Goal: Task Accomplishment & Management: Manage account settings

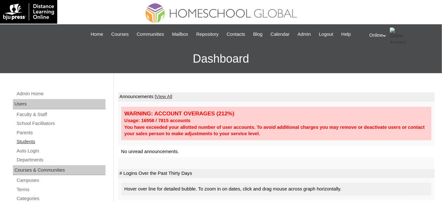
click at [28, 139] on link "Students" at bounding box center [61, 142] width 90 height 8
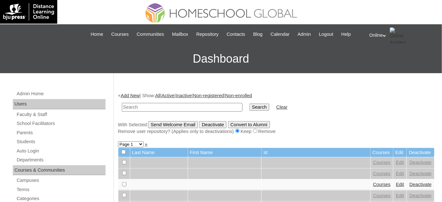
click at [194, 103] on input "text" at bounding box center [182, 107] width 121 height 9
type input "julio"
click at [250, 104] on input "Search" at bounding box center [260, 107] width 20 height 7
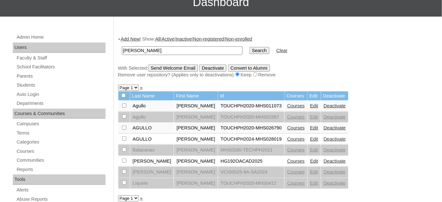
scroll to position [58, 0]
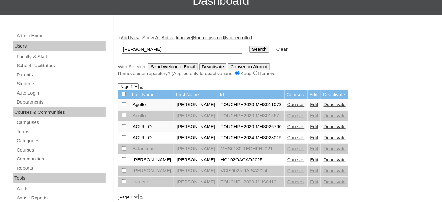
click at [287, 160] on link "Courses" at bounding box center [296, 159] width 18 height 5
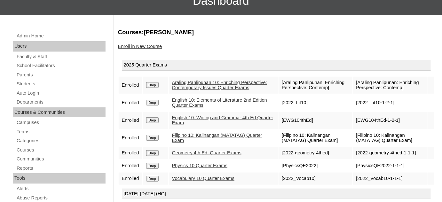
scroll to position [56, 0]
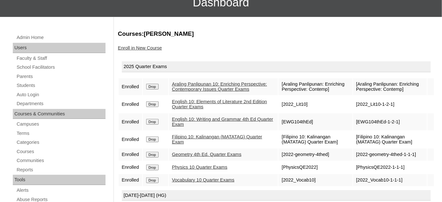
click at [141, 47] on link "Enroll in New Course" at bounding box center [140, 47] width 44 height 5
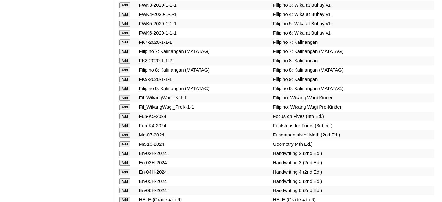
scroll to position [2095, 0]
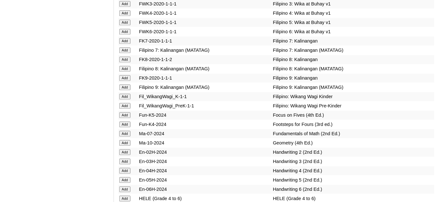
click at [127, 142] on input "Add" at bounding box center [124, 143] width 11 height 6
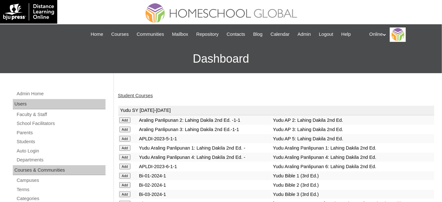
click at [128, 96] on link "Student Courses" at bounding box center [135, 95] width 35 height 5
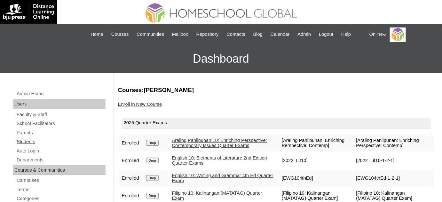
click at [41, 143] on link "Students" at bounding box center [61, 142] width 90 height 8
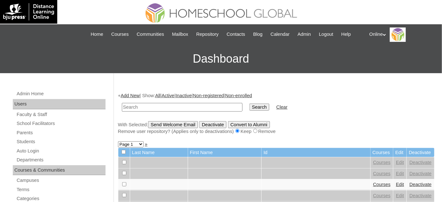
click at [140, 108] on input "text" at bounding box center [182, 107] width 121 height 9
type input "adona"
click at [250, 104] on input "Search" at bounding box center [260, 107] width 20 height 7
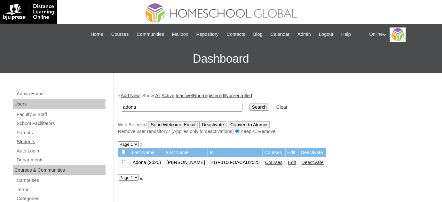
click at [50, 141] on link "Students" at bounding box center [61, 142] width 90 height 8
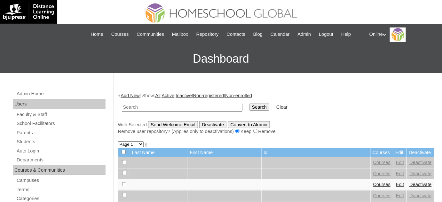
click at [124, 111] on td at bounding box center [182, 107] width 127 height 15
click at [128, 103] on input "text" at bounding box center [182, 107] width 121 height 9
type input "merencillo"
click at [250, 104] on input "Search" at bounding box center [260, 107] width 20 height 7
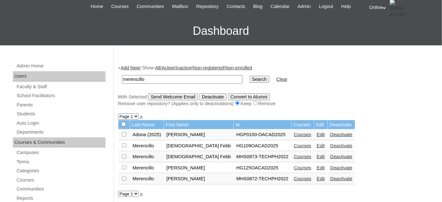
scroll to position [32, 0]
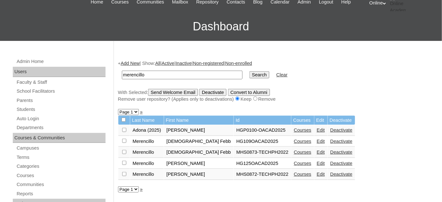
click at [317, 142] on link "Edit" at bounding box center [321, 141] width 8 height 5
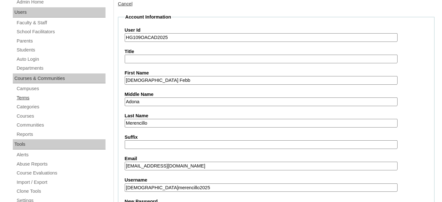
scroll to position [87, 0]
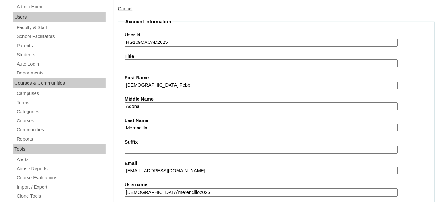
click at [214, 44] on input "HG109OACAD2025" at bounding box center [261, 42] width 273 height 9
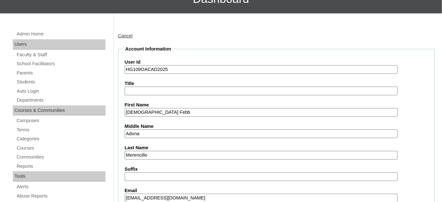
scroll to position [58, 0]
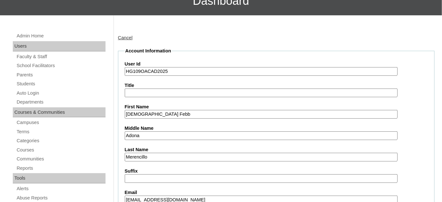
click at [125, 36] on link "Cancel" at bounding box center [125, 37] width 15 height 5
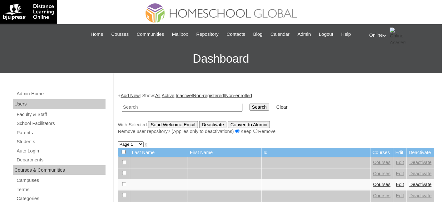
click at [137, 108] on input "text" at bounding box center [182, 107] width 121 height 9
type input "adona"
click at [250, 104] on input "Search" at bounding box center [260, 107] width 20 height 7
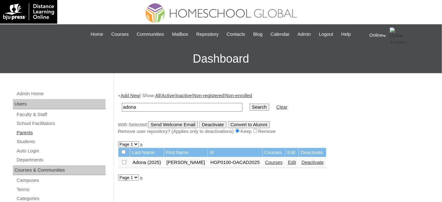
click at [39, 135] on link "Parents" at bounding box center [61, 133] width 90 height 8
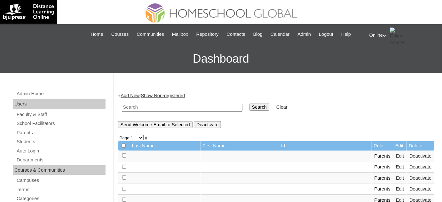
drag, startPoint x: 0, startPoint y: 0, endPoint x: 189, endPoint y: 108, distance: 217.1
click at [189, 108] on input "text" at bounding box center [182, 107] width 121 height 9
type input "adona"
click at [250, 104] on input "Search" at bounding box center [260, 107] width 20 height 7
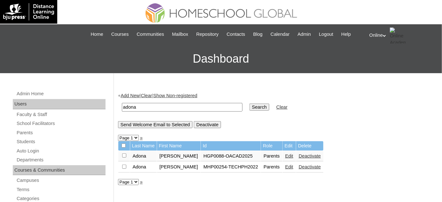
click at [286, 156] on link "Edit" at bounding box center [290, 156] width 8 height 5
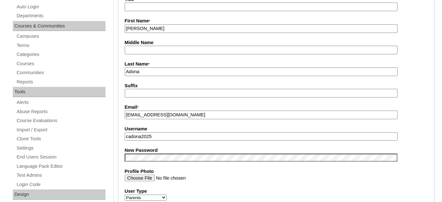
scroll to position [145, 0]
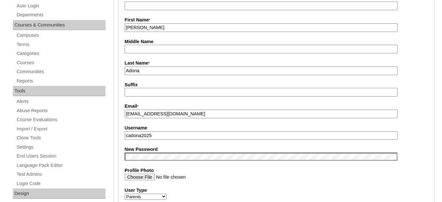
click at [196, 134] on input "cadona2025" at bounding box center [261, 136] width 273 height 9
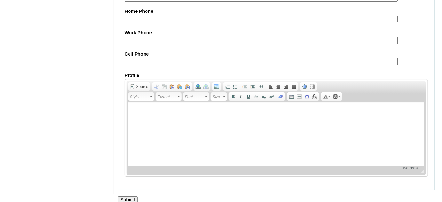
scroll to position [630, 0]
click at [130, 196] on input "Submit" at bounding box center [128, 199] width 20 height 7
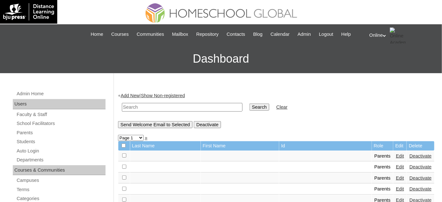
click at [152, 108] on input "text" at bounding box center [182, 107] width 121 height 9
click at [42, 144] on link "Students" at bounding box center [61, 142] width 90 height 8
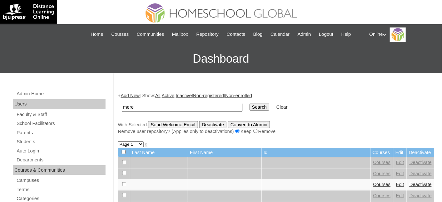
type input "merencillo"
click at [250, 106] on input "Search" at bounding box center [260, 107] width 20 height 7
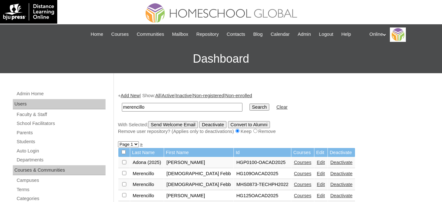
scroll to position [29, 0]
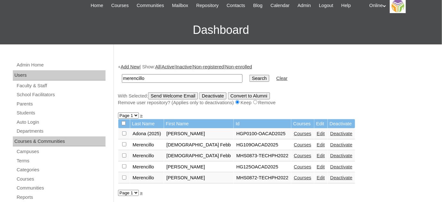
click at [317, 145] on link "Edit" at bounding box center [321, 144] width 8 height 5
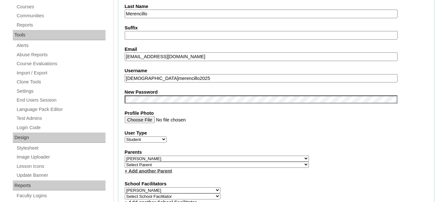
scroll to position [233, 0]
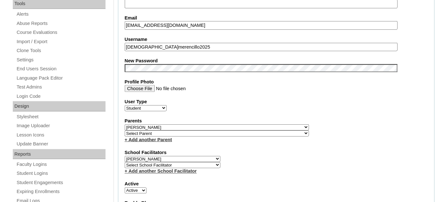
click at [182, 131] on select "Select Parent , , , , , , , , , , , , , , , , , , , , , , , , , , , , , , , , ,…" at bounding box center [217, 134] width 184 height 6
select select "34802"
click at [125, 131] on select "Select Parent , , , , , , , , , , , , , , , , , , , , , , , , , , , , , , , , ,…" at bounding box center [217, 134] width 184 height 6
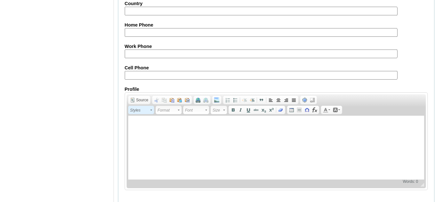
scroll to position [769, 0]
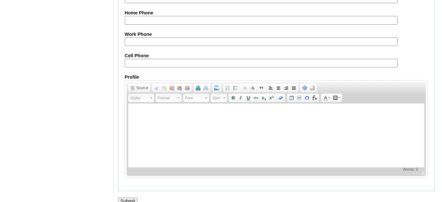
click at [132, 198] on input "Submit" at bounding box center [128, 201] width 20 height 7
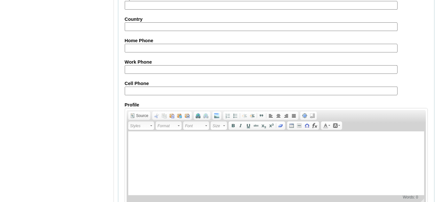
scroll to position [740, 0]
